Goal: Information Seeking & Learning: Find contact information

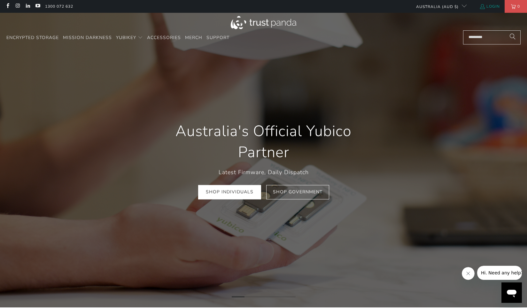
click at [490, 7] on link "Login" at bounding box center [489, 6] width 20 height 7
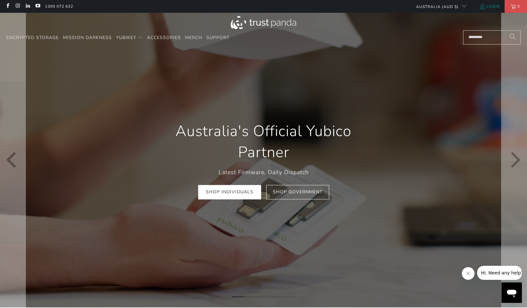
scroll to position [0, 102]
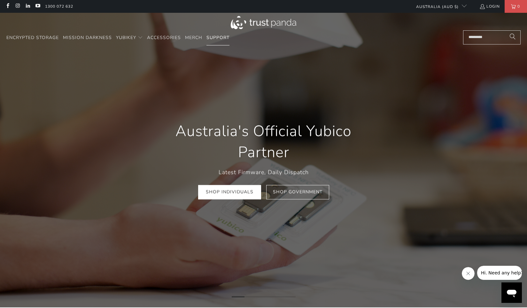
click at [217, 35] on span "Support" at bounding box center [217, 38] width 23 height 6
